Goal: Information Seeking & Learning: Check status

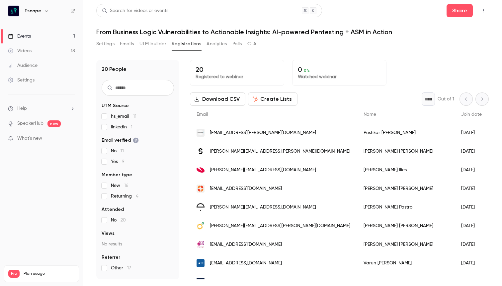
click at [306, 48] on div "Settings Emails UTM builder Registrations Analytics Polls CTA" at bounding box center [292, 45] width 393 height 13
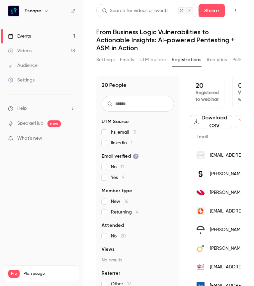
click at [70, 53] on link "Videos 18" at bounding box center [41, 51] width 83 height 15
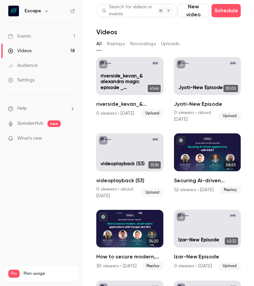
click at [68, 39] on link "Events 1" at bounding box center [41, 36] width 83 height 15
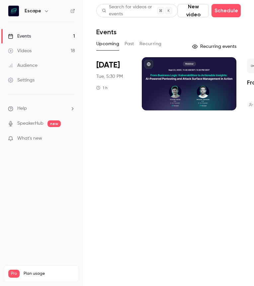
click at [66, 50] on link "Videos 18" at bounding box center [41, 51] width 83 height 15
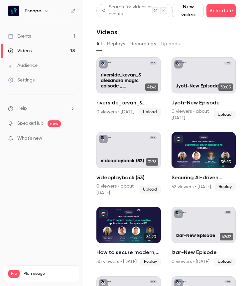
click at [73, 50] on link "Videos 18" at bounding box center [41, 51] width 83 height 15
click at [35, 34] on link "Events 1" at bounding box center [41, 36] width 83 height 15
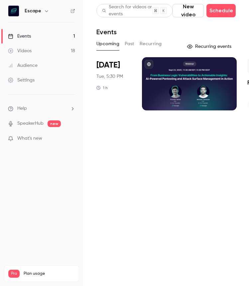
click at [177, 70] on div at bounding box center [189, 83] width 95 height 53
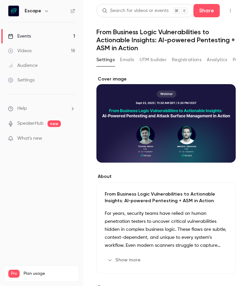
click at [183, 63] on button "Registrations" at bounding box center [187, 59] width 30 height 11
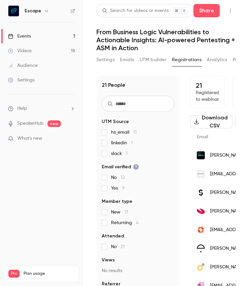
click at [11, 194] on nav "Escape Events 1 Videos 18 Audience Settings Help SpeakerHub new What's new Pro …" at bounding box center [41, 143] width 83 height 286
click at [1, 122] on ul "Help SpeakerHub new What's new" at bounding box center [41, 123] width 83 height 59
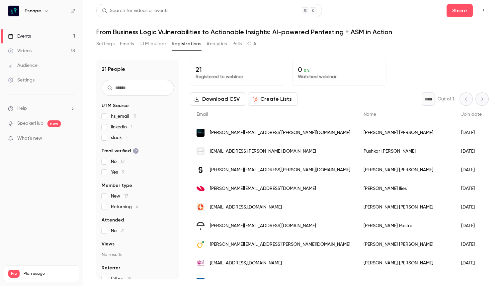
click at [337, 87] on div "21 Registered to webinar 0 0 % Watched webinar Download CSV Create Lists * Out …" at bounding box center [339, 169] width 299 height 219
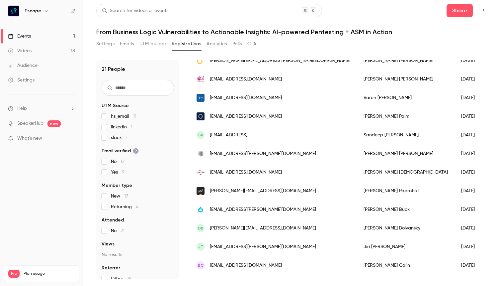
scroll to position [120, 0]
